Goal: Information Seeking & Learning: Learn about a topic

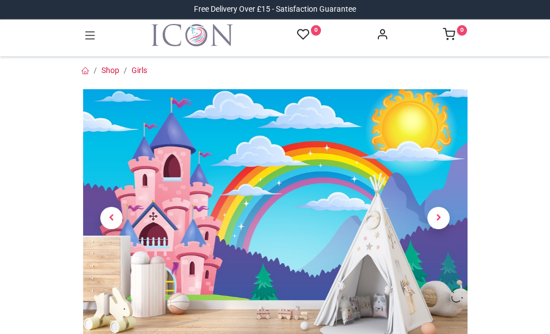
click at [383, 163] on img at bounding box center [275, 218] width 385 height 258
drag, startPoint x: 323, startPoint y: 254, endPoint x: 276, endPoint y: 240, distance: 48.7
click at [276, 240] on img at bounding box center [275, 218] width 385 height 258
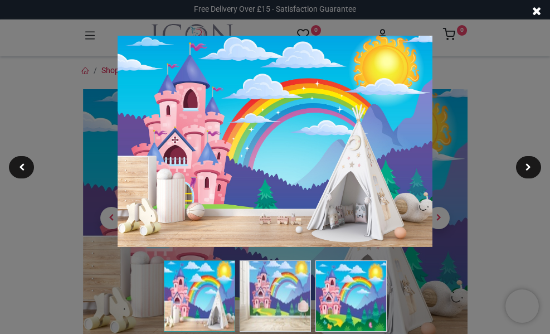
click at [349, 296] on img at bounding box center [350, 295] width 71 height 71
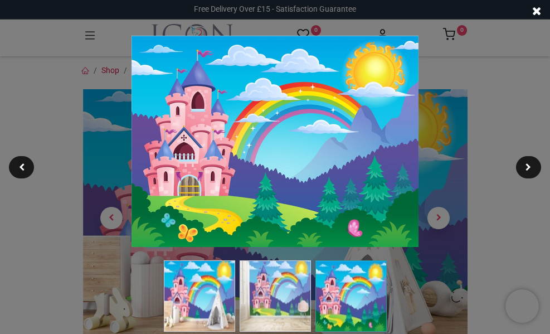
click at [196, 309] on img at bounding box center [199, 295] width 71 height 71
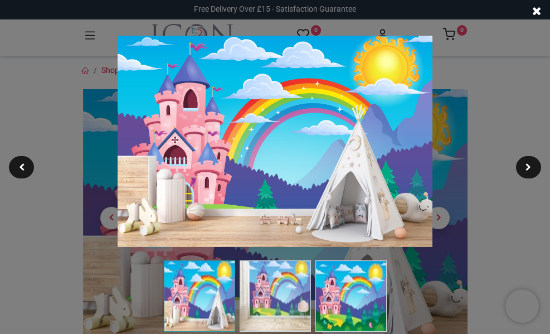
click at [288, 308] on img at bounding box center [275, 295] width 71 height 71
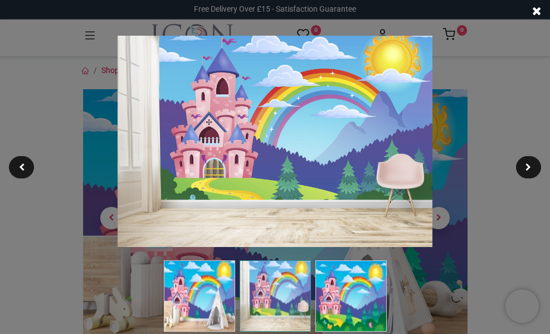
click at [360, 288] on img at bounding box center [350, 295] width 71 height 71
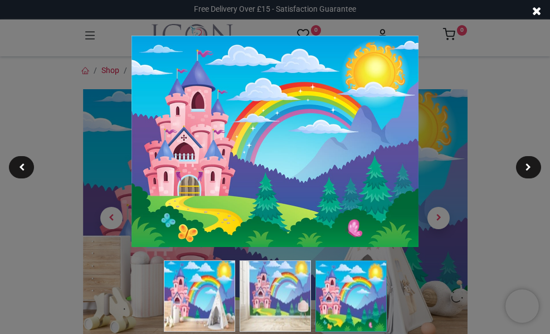
click at [279, 292] on img at bounding box center [275, 295] width 71 height 71
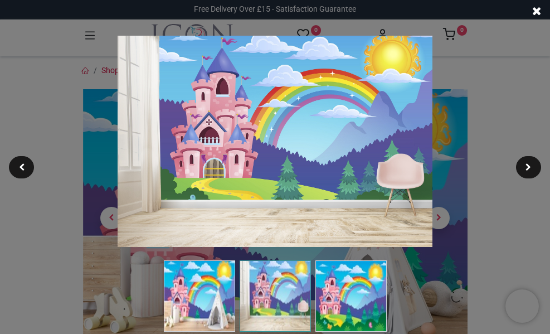
click at [200, 302] on img at bounding box center [199, 295] width 71 height 71
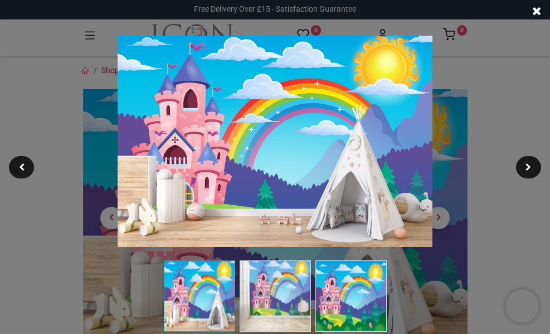
click at [336, 307] on img at bounding box center [350, 295] width 71 height 71
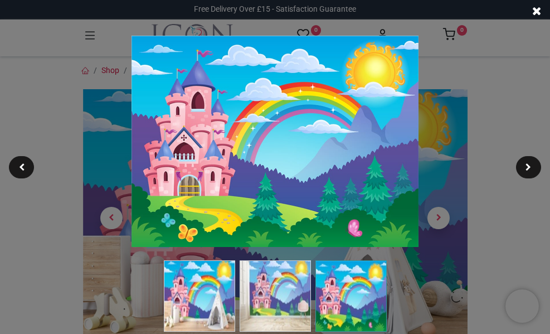
click at [349, 302] on img at bounding box center [350, 295] width 71 height 71
click at [420, 295] on div at bounding box center [275, 167] width 550 height 334
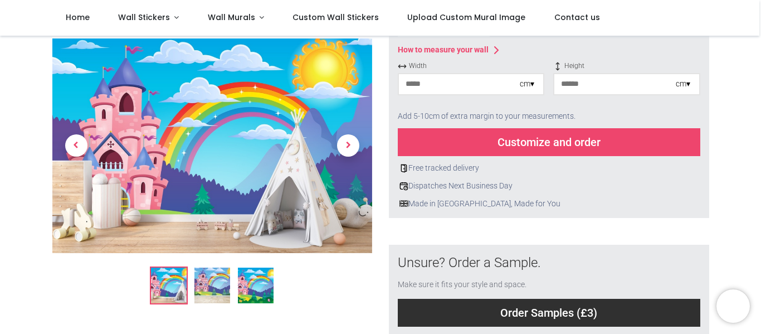
scroll to position [225, 0]
